Goal: Information Seeking & Learning: Learn about a topic

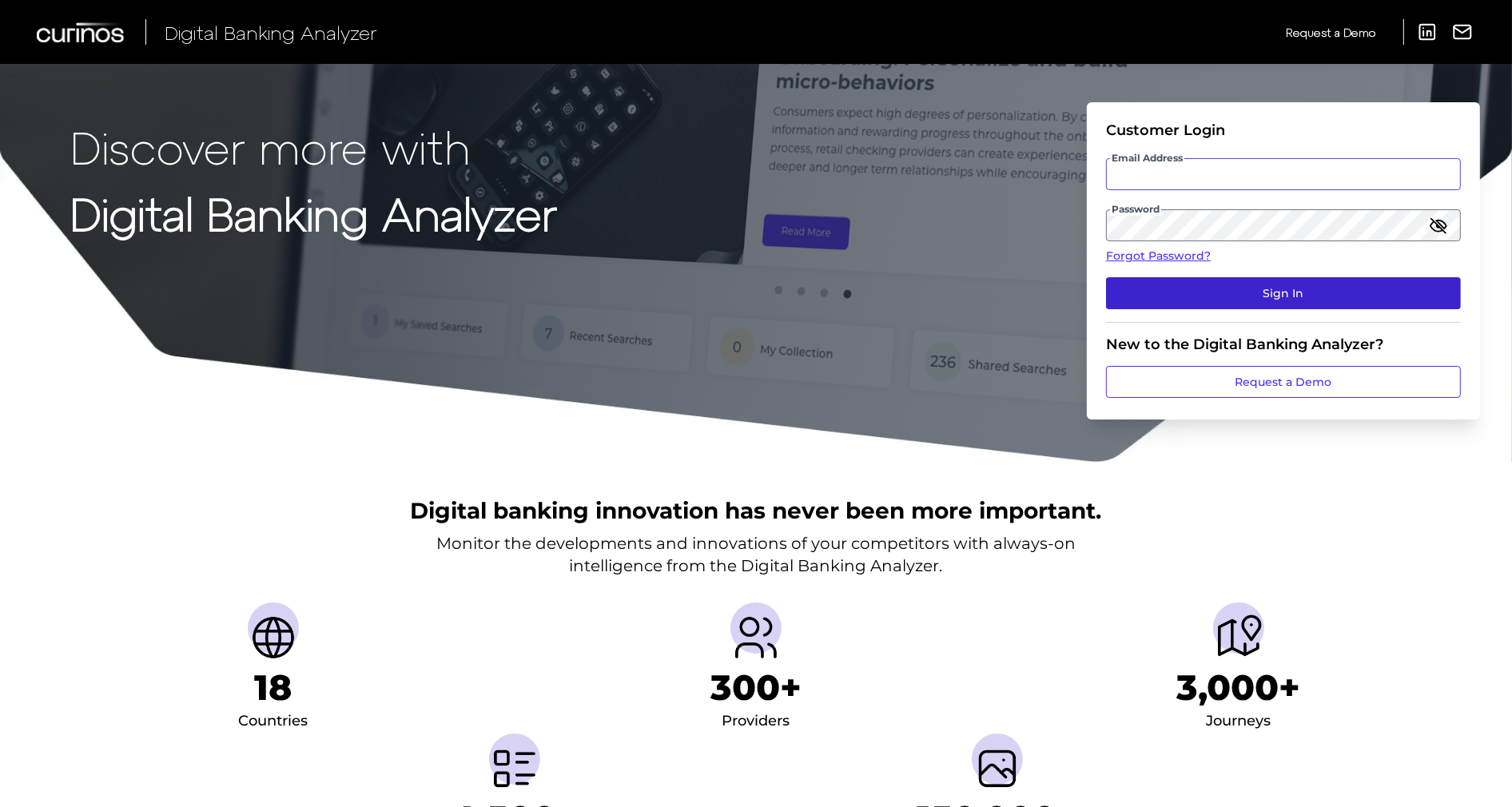
type input "[US_STATE][EMAIL_ADDRESS][DOMAIN_NAME]"
click at [1415, 297] on button "Sign In" at bounding box center [1283, 293] width 355 height 32
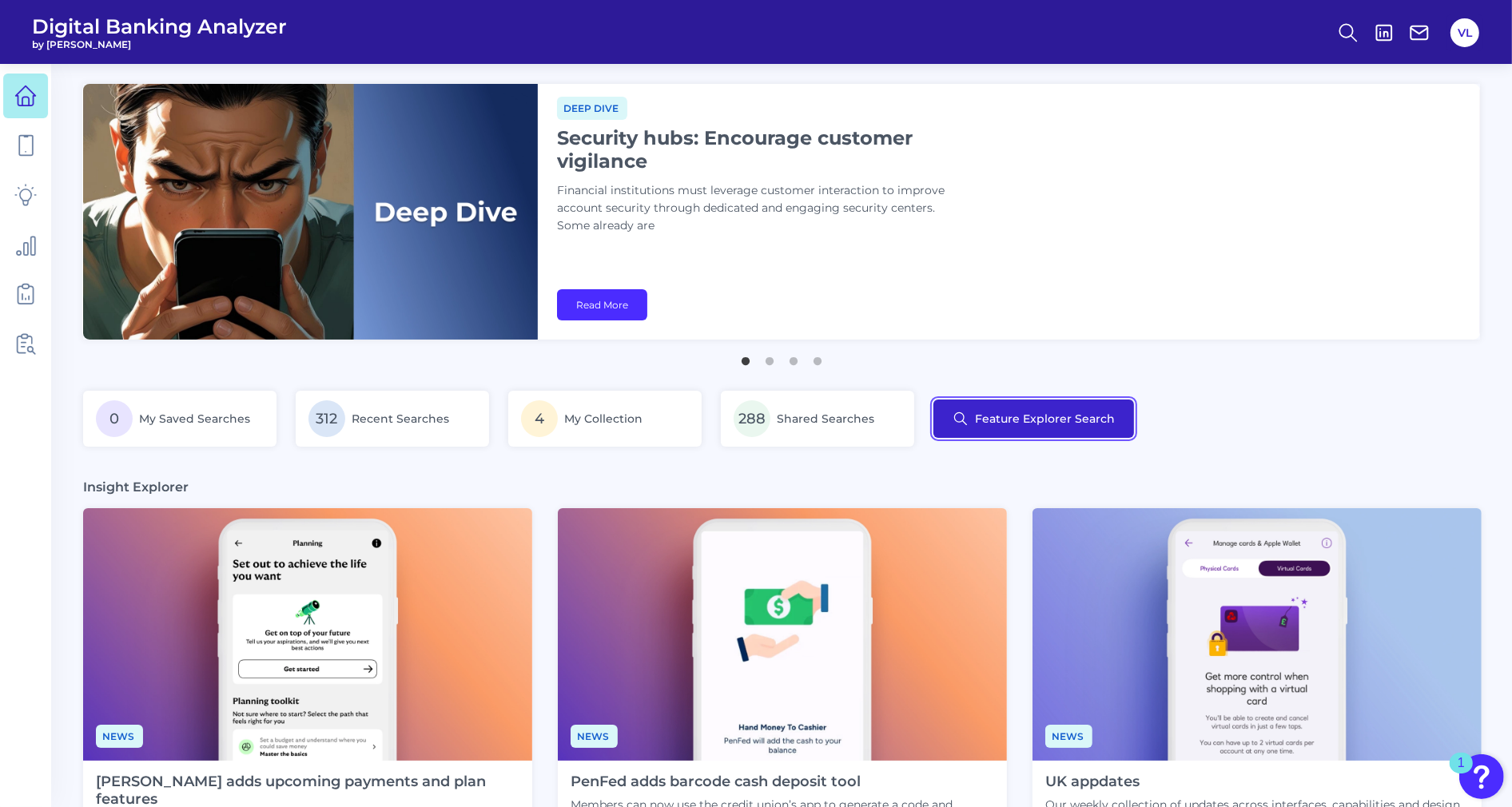
click at [1005, 411] on button "Feature Explorer Search" at bounding box center [1034, 418] width 201 height 38
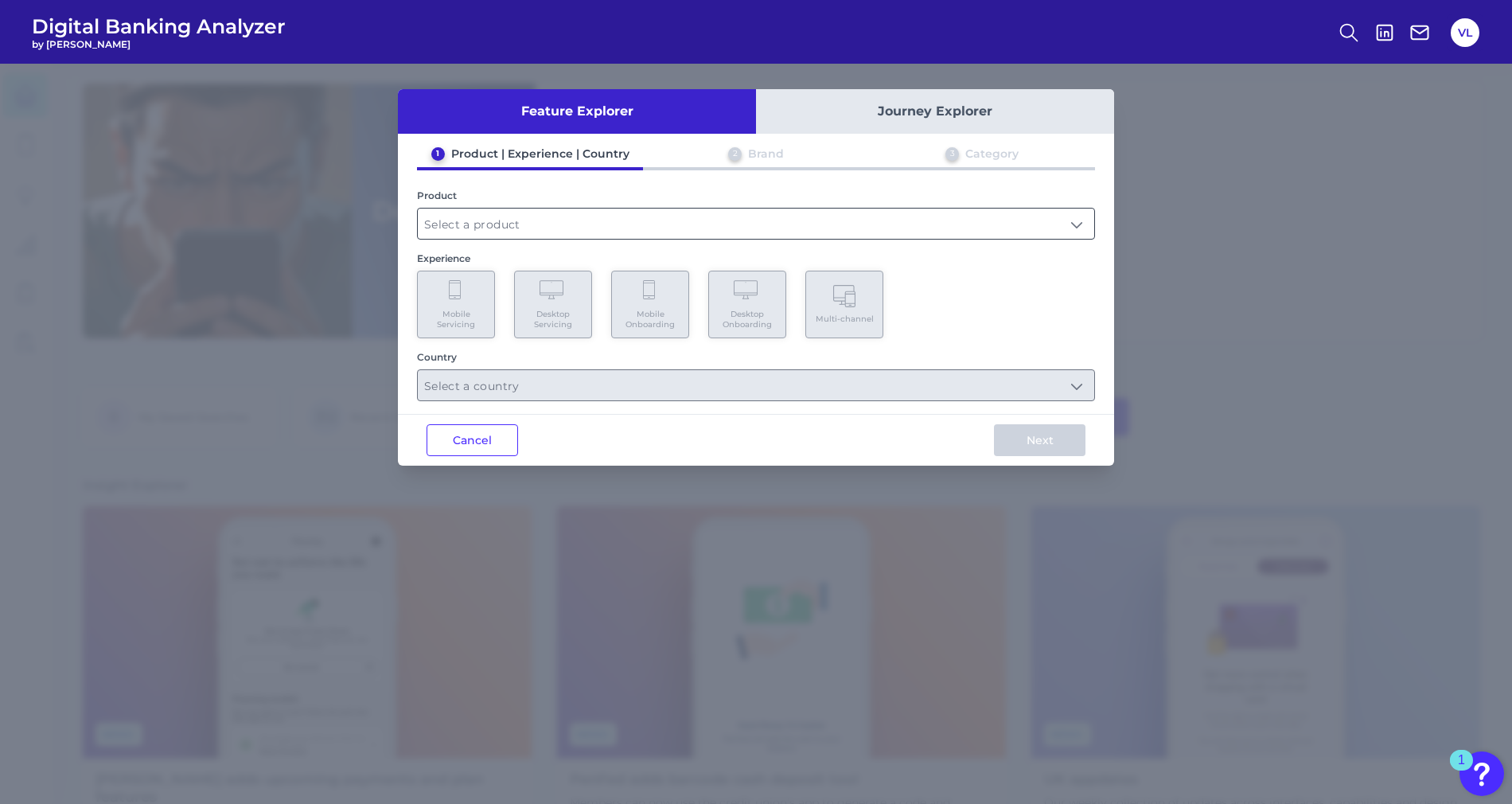
click at [557, 219] on input "text" at bounding box center [756, 224] width 676 height 30
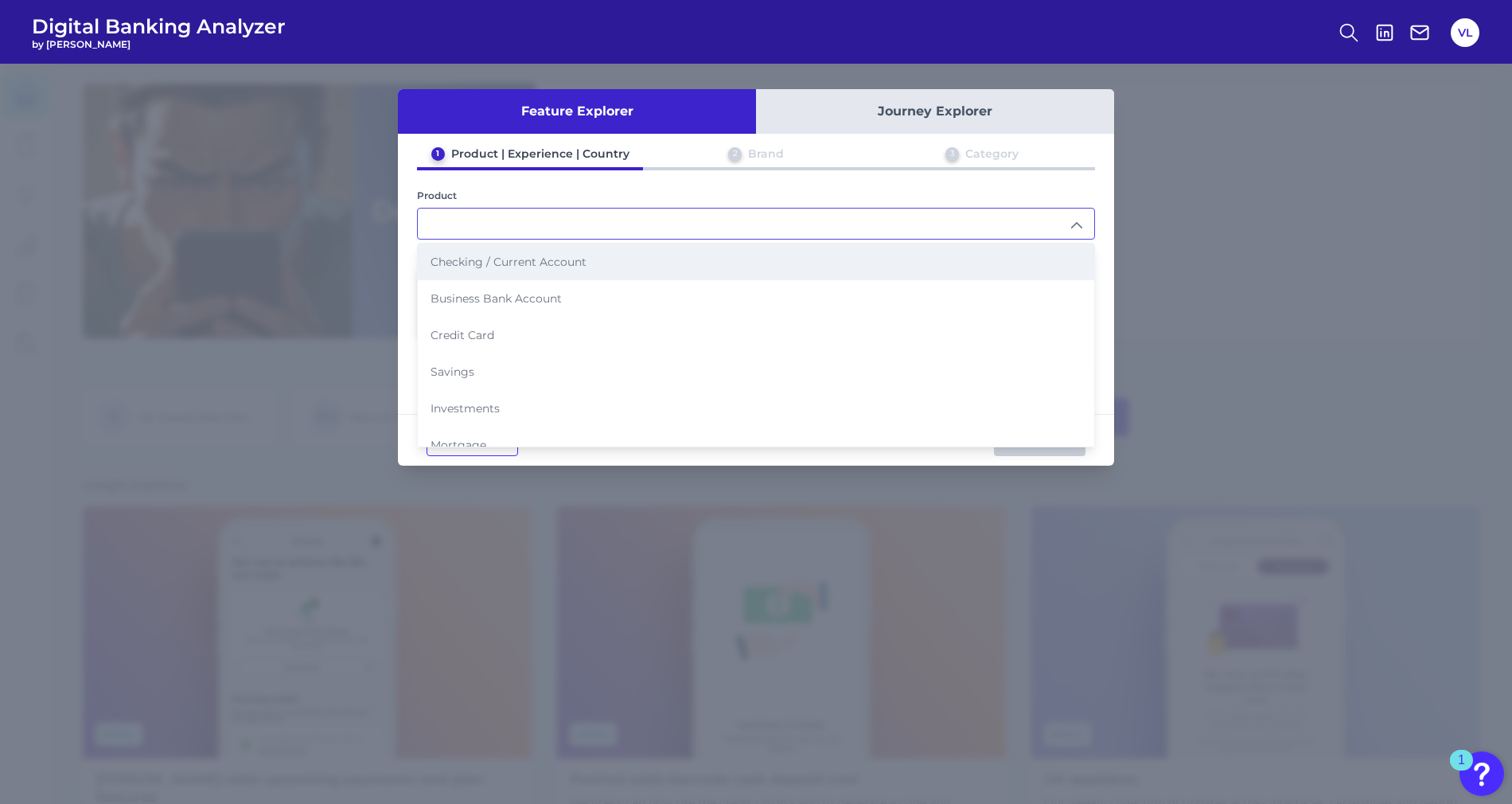
click at [531, 263] on span "Checking / Current Account" at bounding box center [509, 262] width 156 height 14
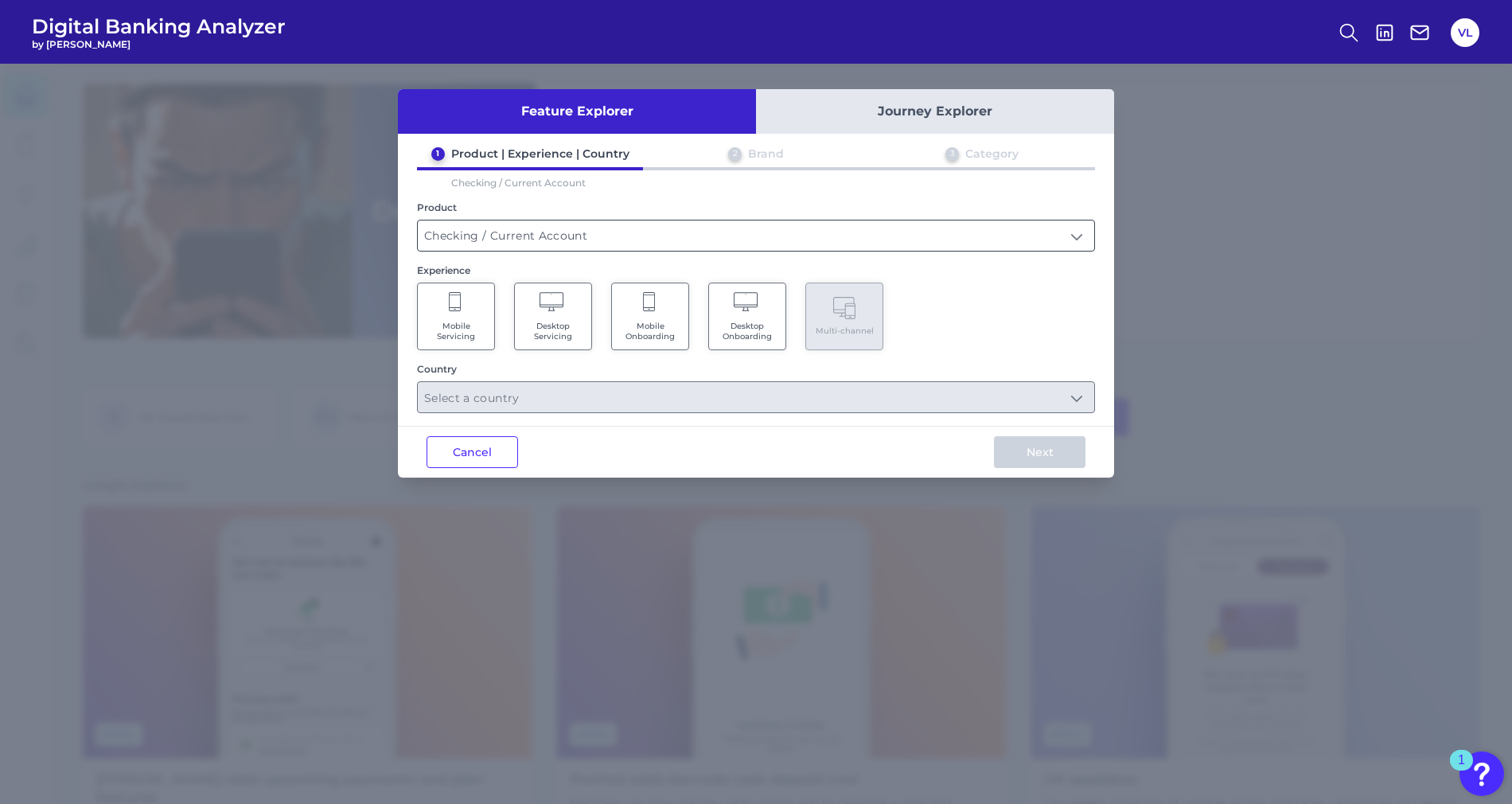
click at [529, 236] on input "Checking / Current Account" at bounding box center [756, 236] width 676 height 30
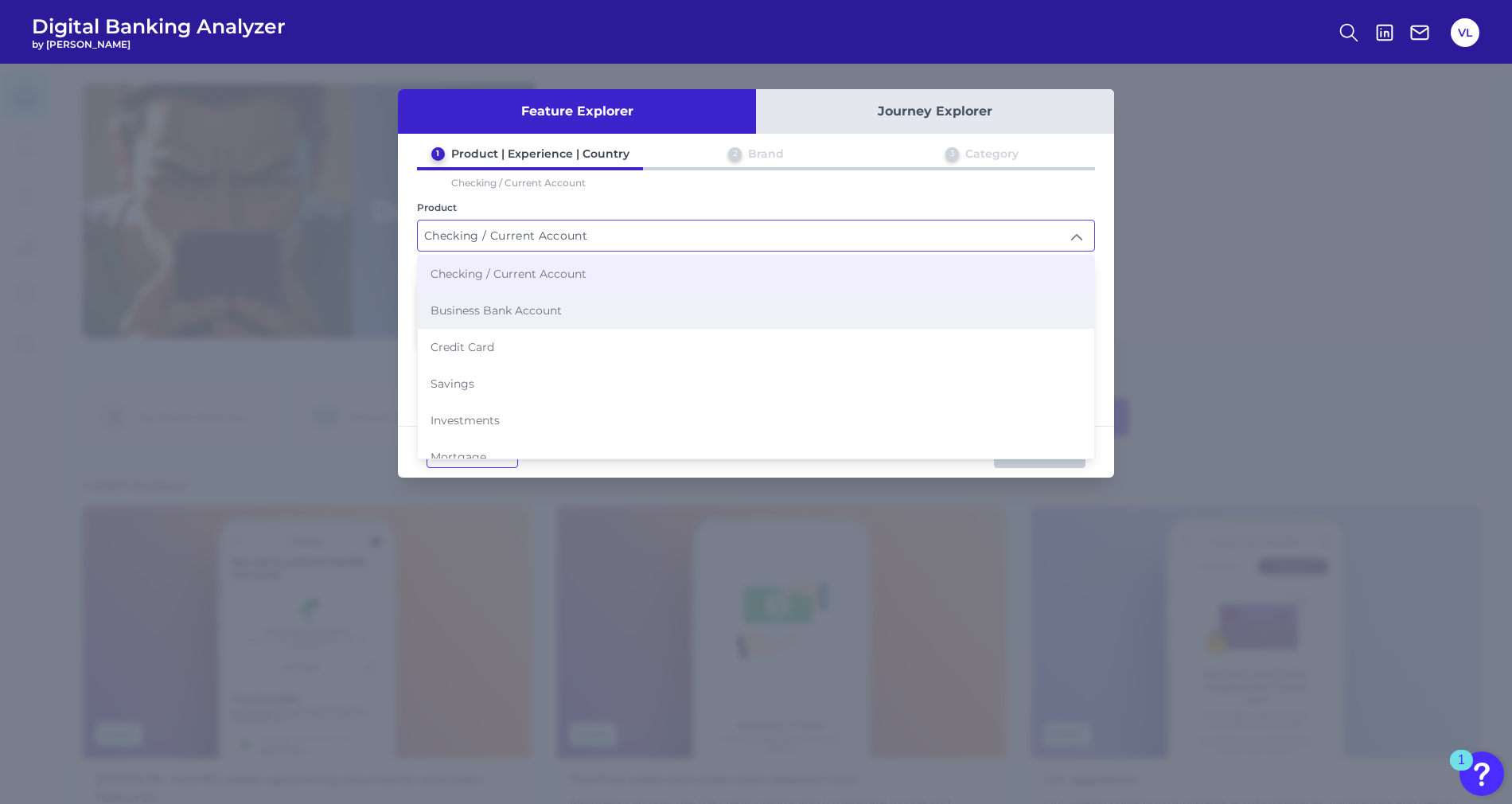
click at [503, 304] on span "Business Bank Account" at bounding box center [496, 310] width 131 height 14
type input "Business Bank Account"
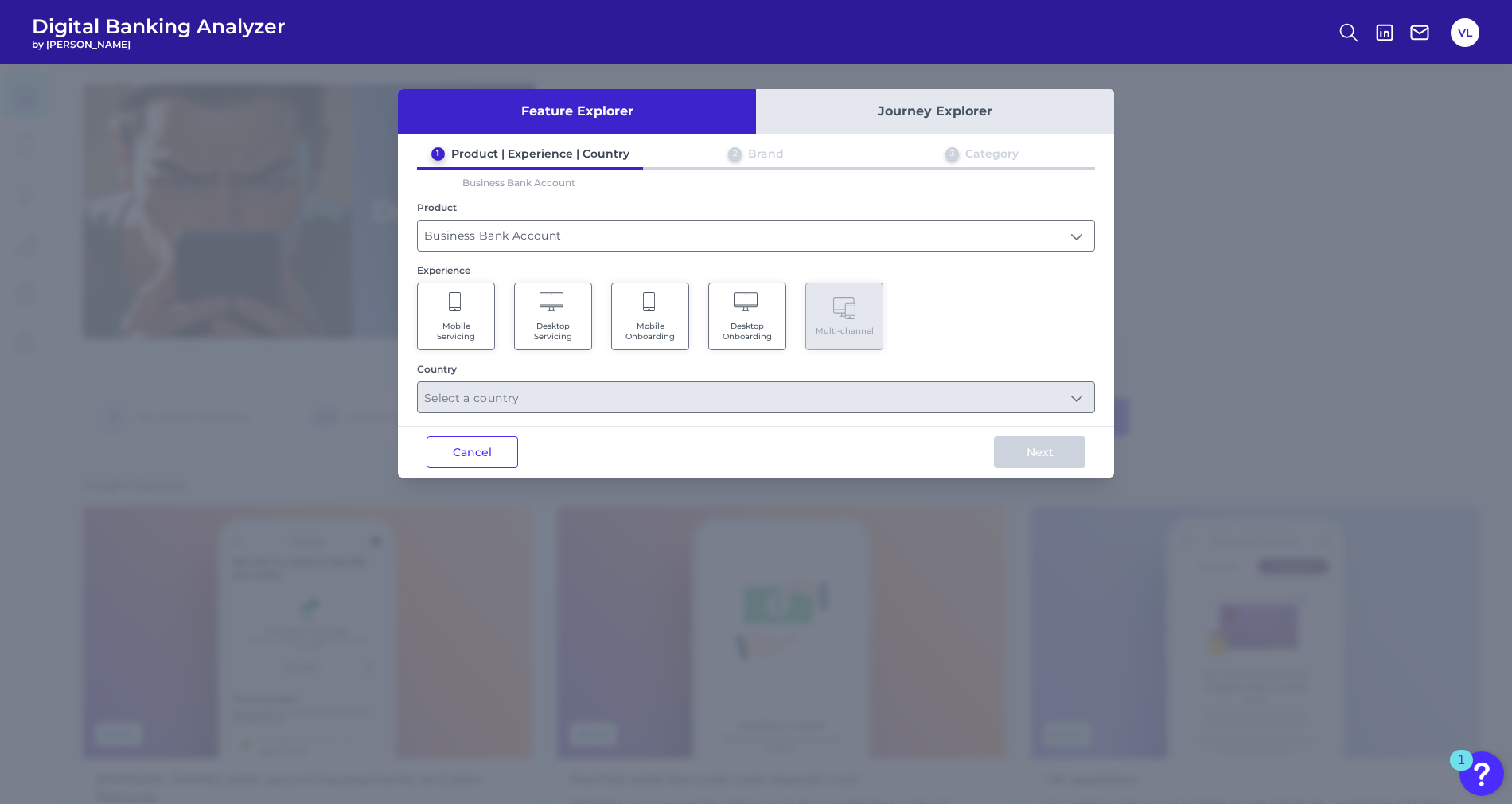
click at [472, 320] on span "Mobile Servicing" at bounding box center [455, 330] width 60 height 20
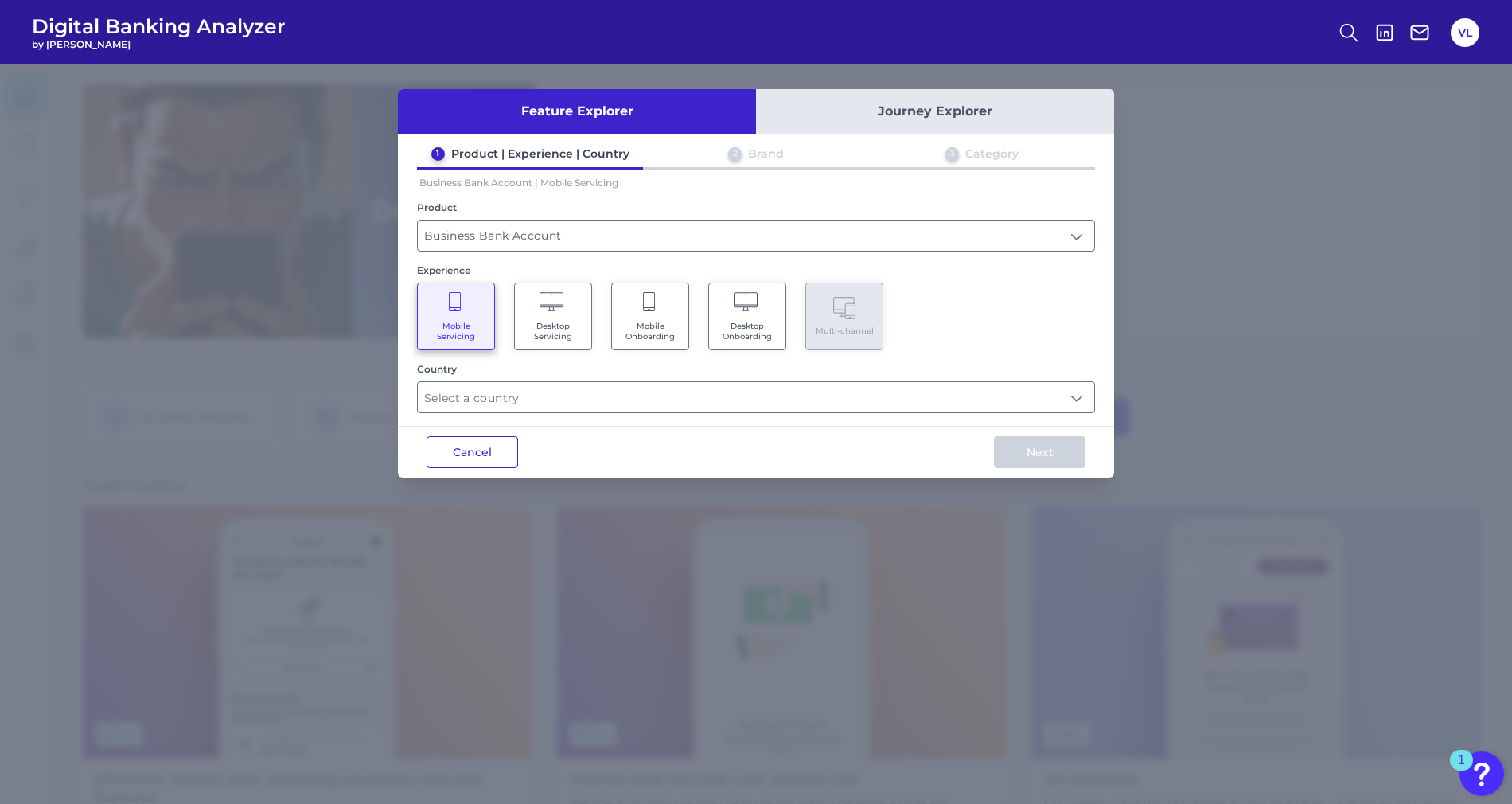
click at [482, 442] on button "Cancel" at bounding box center [472, 452] width 92 height 32
